Goal: Find specific page/section: Find specific page/section

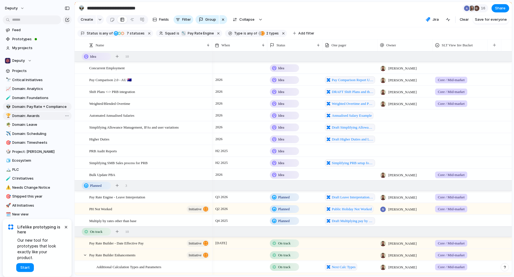
click at [35, 118] on span "Domain: Awards" at bounding box center [40, 116] width 57 height 6
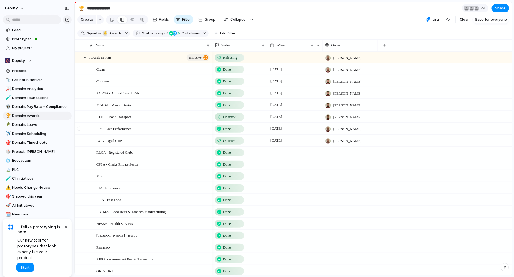
type input "**********"
